Goal: Answer question/provide support

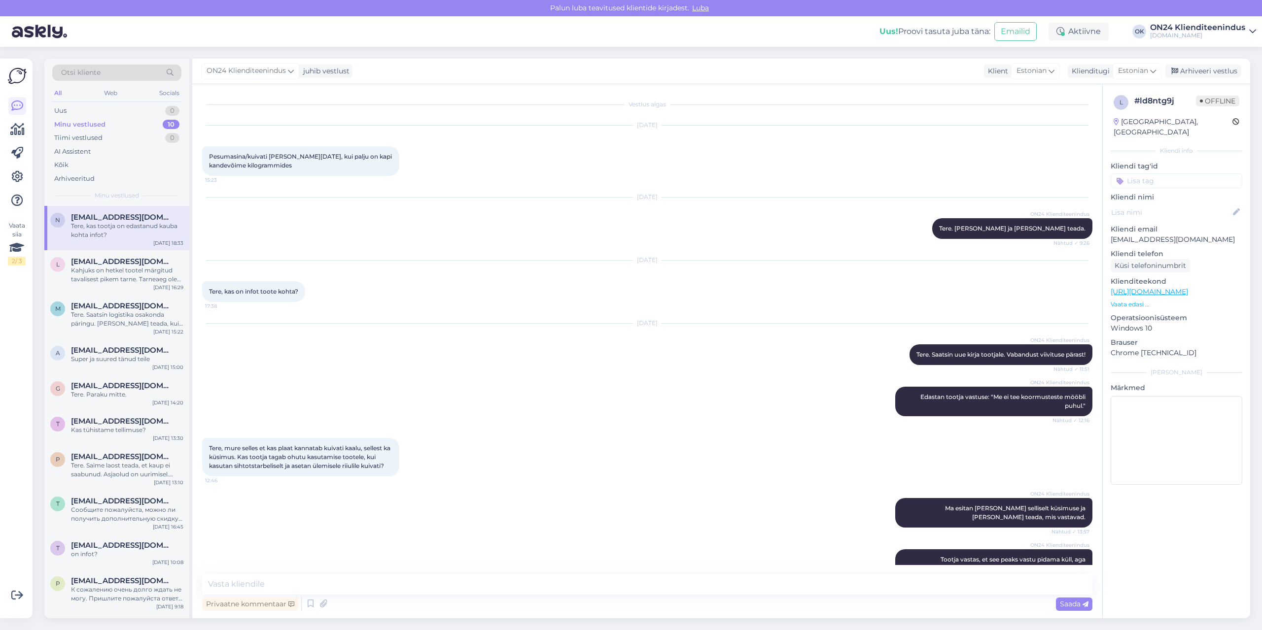
scroll to position [160, 0]
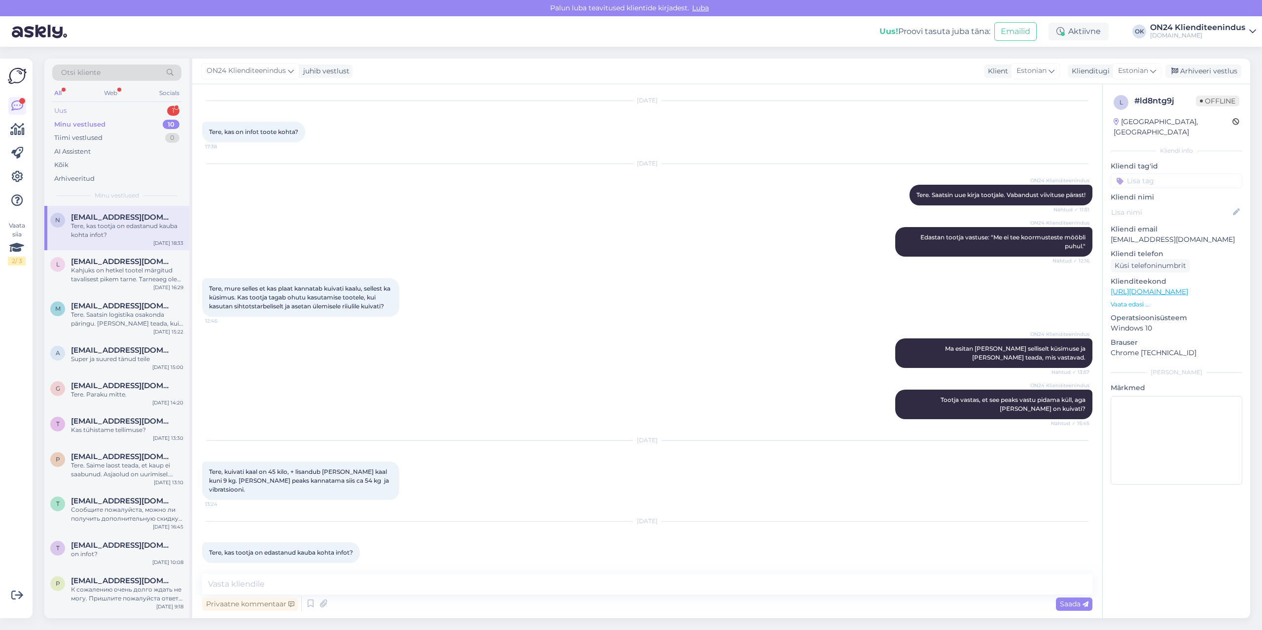
click at [97, 111] on div "Uus 1" at bounding box center [116, 111] width 129 height 14
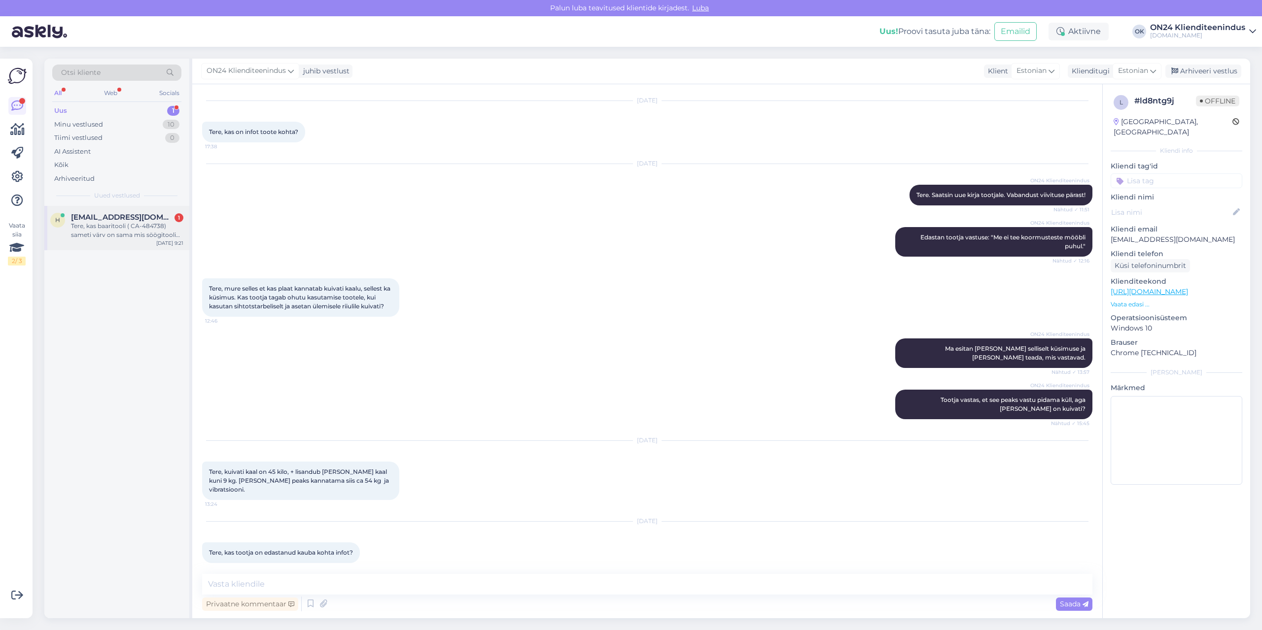
click at [127, 226] on div "Tere, kas baaritooli ( CA-484738) sameti värv on sama mis söögitooli (WS-477851…" at bounding box center [127, 231] width 112 height 18
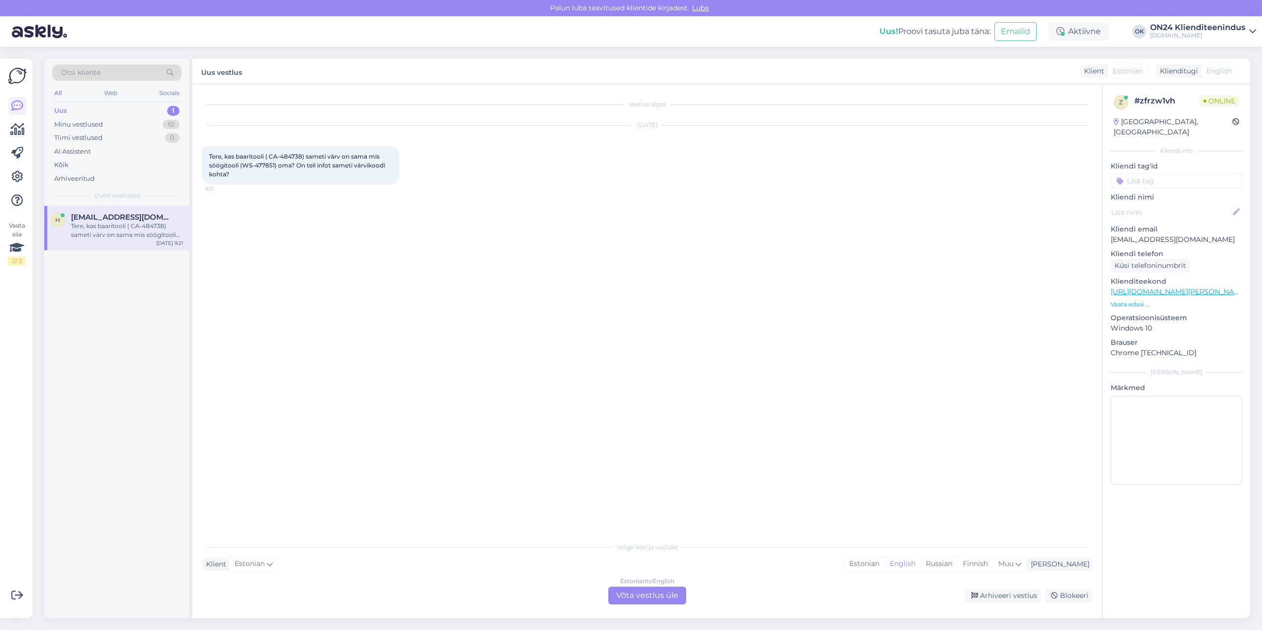
scroll to position [0, 0]
click at [292, 155] on span "Tere, kas baaritooli ( CA-484738) sameti värv on sama mis söögitooli (WS-477851…" at bounding box center [297, 165] width 177 height 25
copy span "484738"
click at [265, 165] on span "Tere, kas baaritooli ( CA-484738) sameti värv on sama mis söögitooli (WS-477851…" at bounding box center [297, 165] width 177 height 25
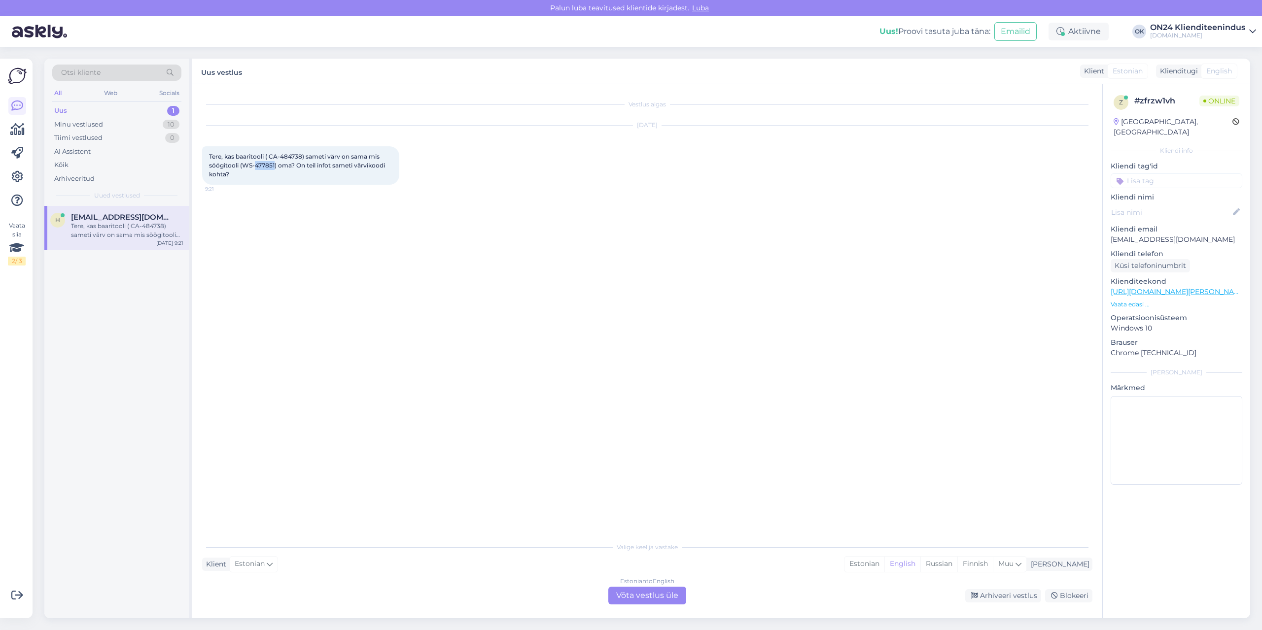
click at [265, 165] on span "Tere, kas baaritooli ( CA-484738) sameti värv on sama mis söögitooli (WS-477851…" at bounding box center [297, 165] width 177 height 25
copy span "477851"
